Goal: Check status: Check status

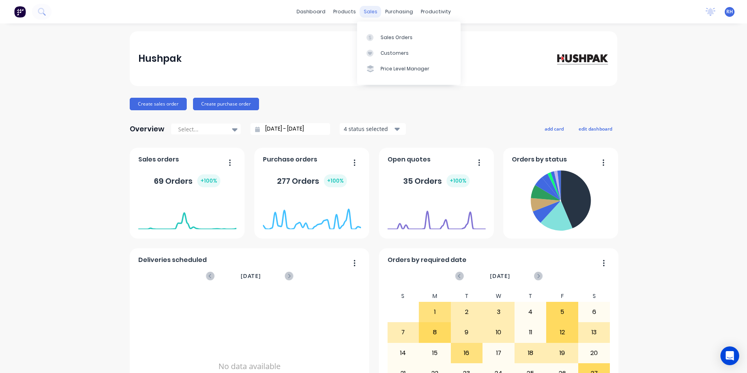
click at [364, 11] on div "sales" at bounding box center [370, 12] width 21 height 12
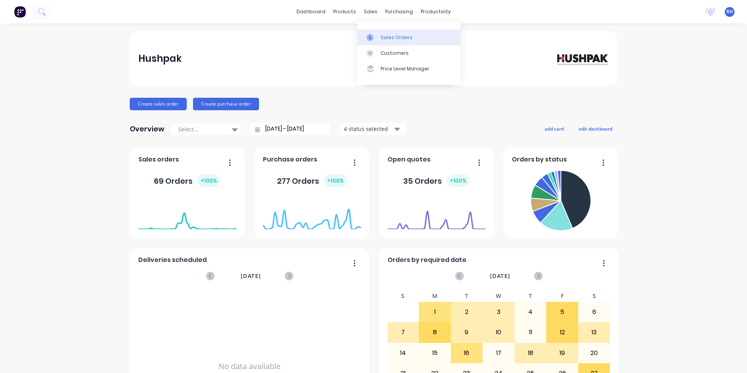
click at [390, 35] on div "Sales Orders" at bounding box center [396, 37] width 32 height 7
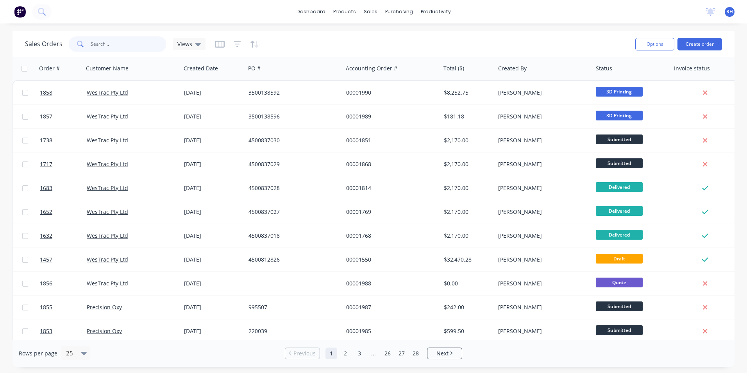
click at [118, 46] on input "text" at bounding box center [129, 44] width 76 height 16
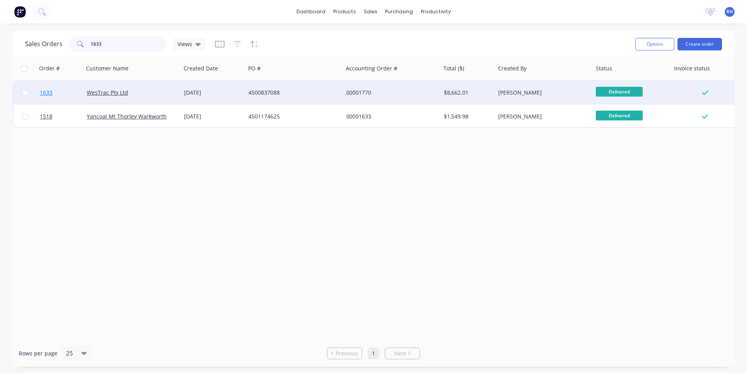
type input "1633"
click at [46, 93] on span "1633" at bounding box center [46, 93] width 12 height 8
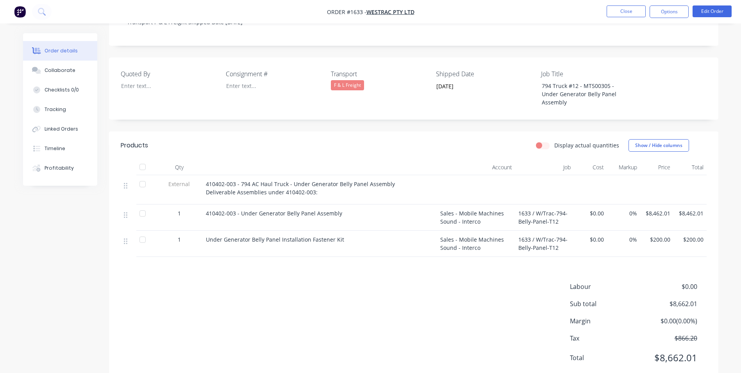
scroll to position [191, 0]
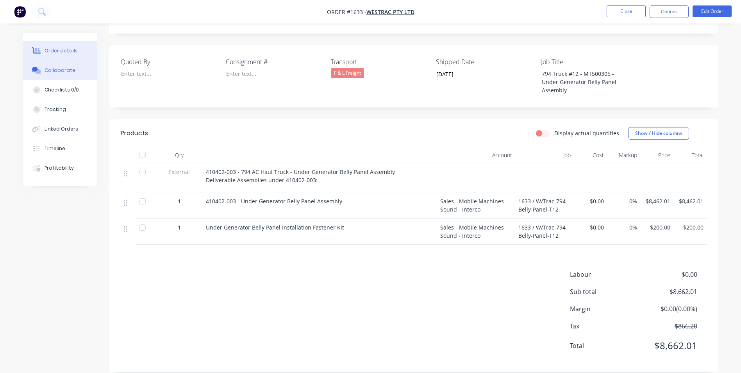
click at [66, 73] on div "Collaborate" at bounding box center [60, 70] width 31 height 7
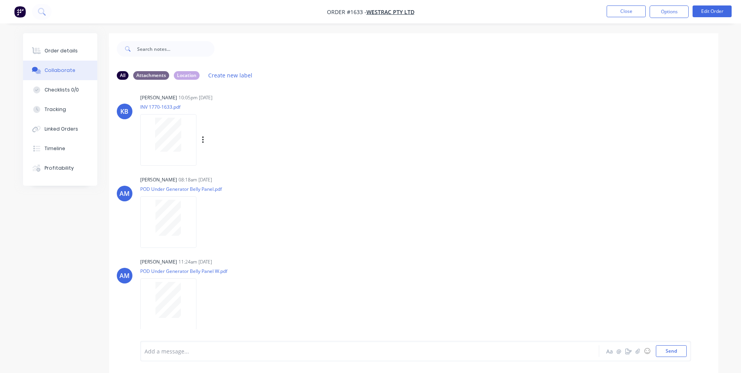
scroll to position [156, 0]
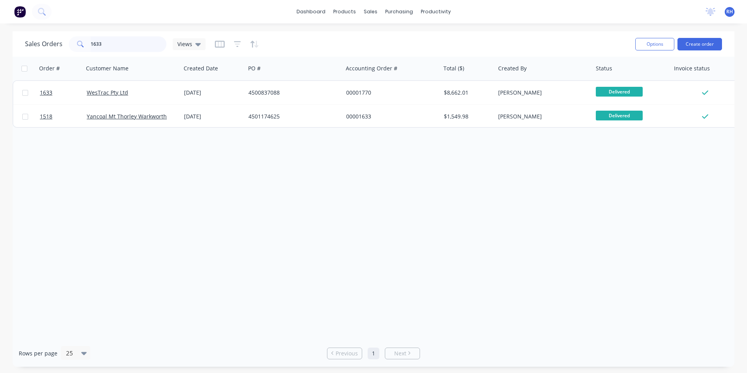
click at [120, 47] on input "1633" at bounding box center [129, 44] width 76 height 16
type input "1"
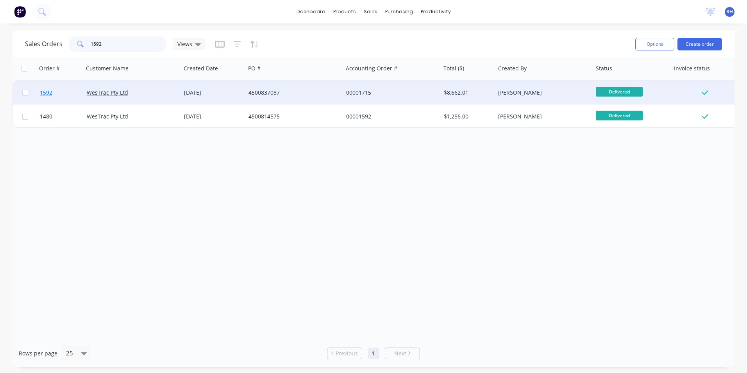
type input "1592"
click at [46, 92] on span "1592" at bounding box center [46, 93] width 12 height 8
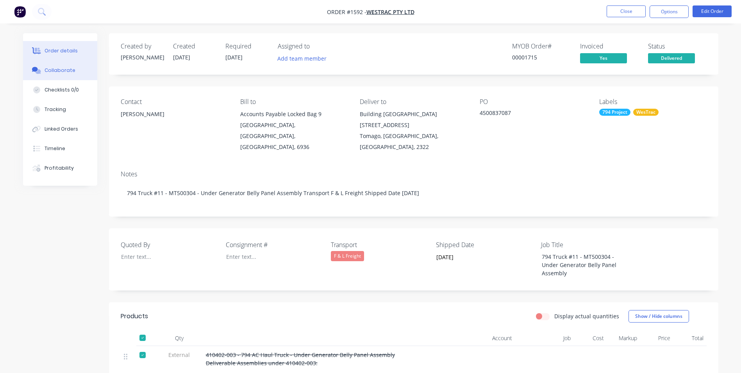
click at [72, 71] on div "Collaborate" at bounding box center [60, 70] width 31 height 7
